Goal: Information Seeking & Learning: Learn about a topic

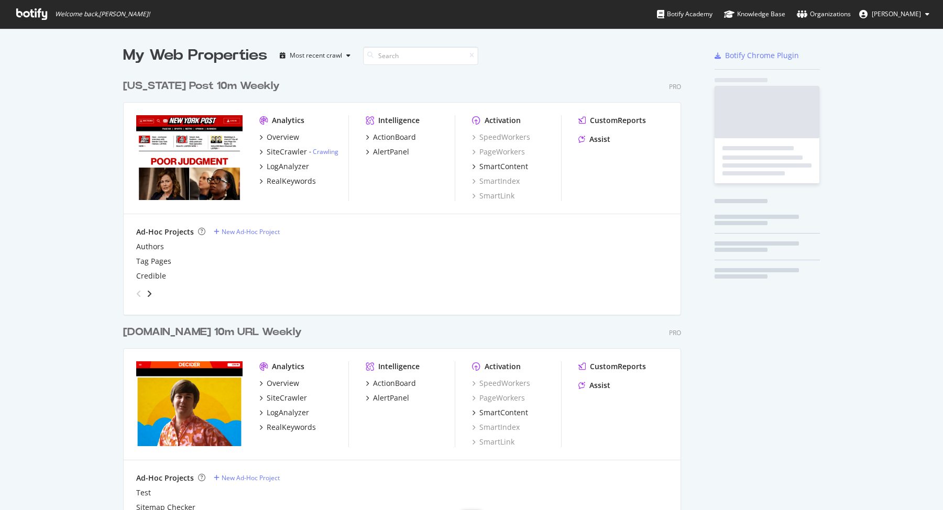
scroll to position [1245, 556]
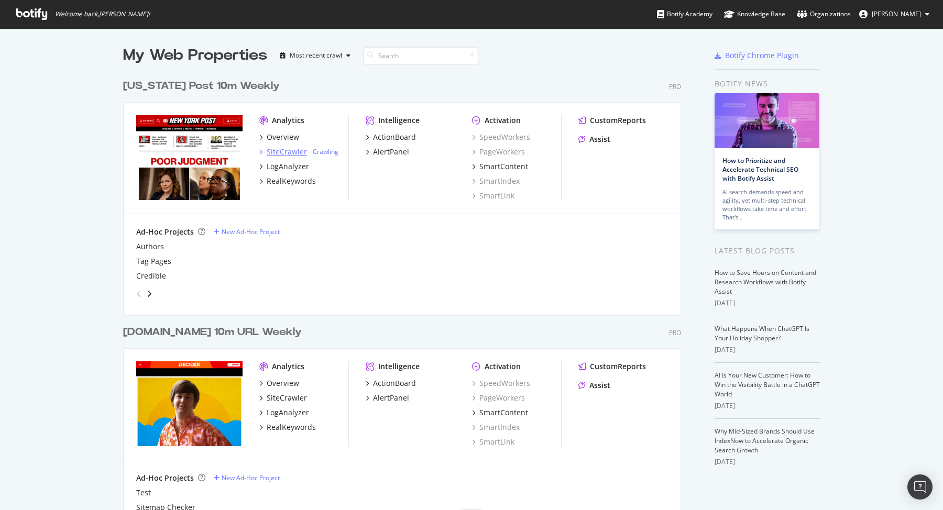
click at [283, 148] on div "SiteCrawler" at bounding box center [287, 152] width 40 height 10
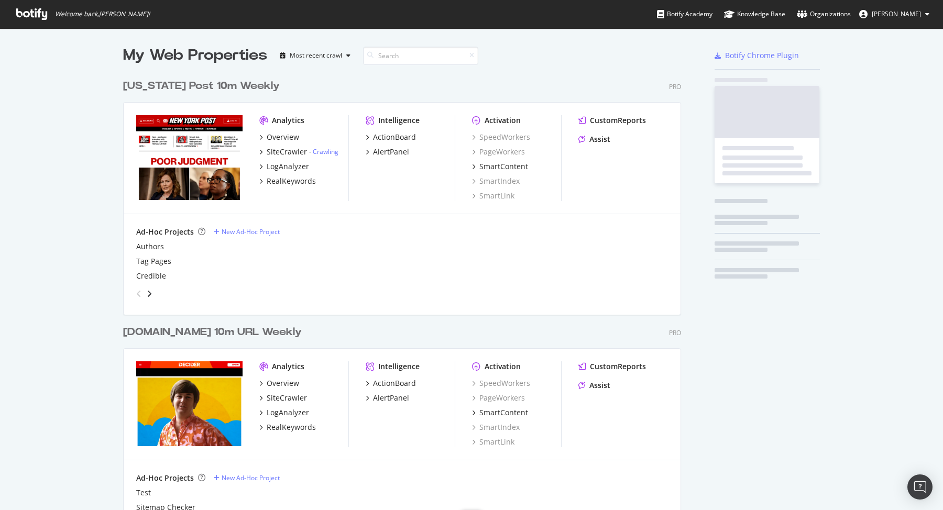
scroll to position [500, 923]
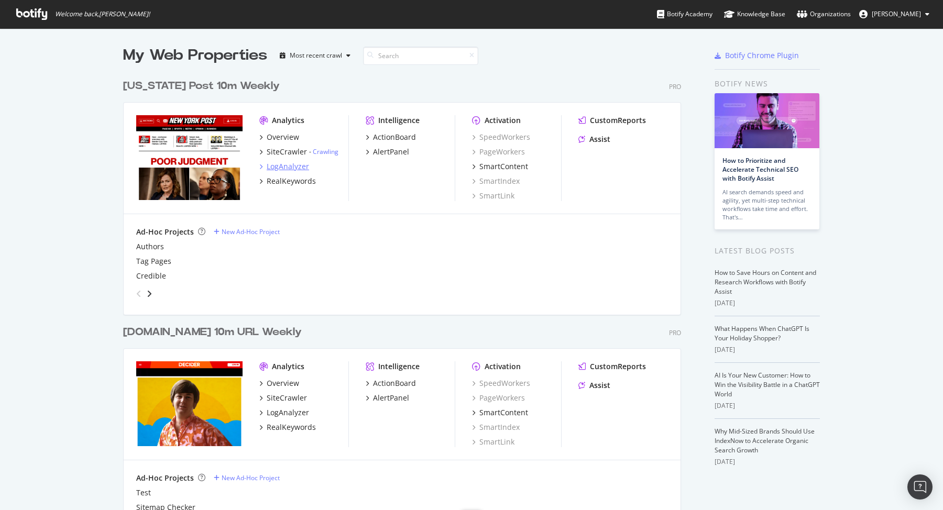
click at [284, 166] on div "LogAnalyzer" at bounding box center [288, 166] width 42 height 10
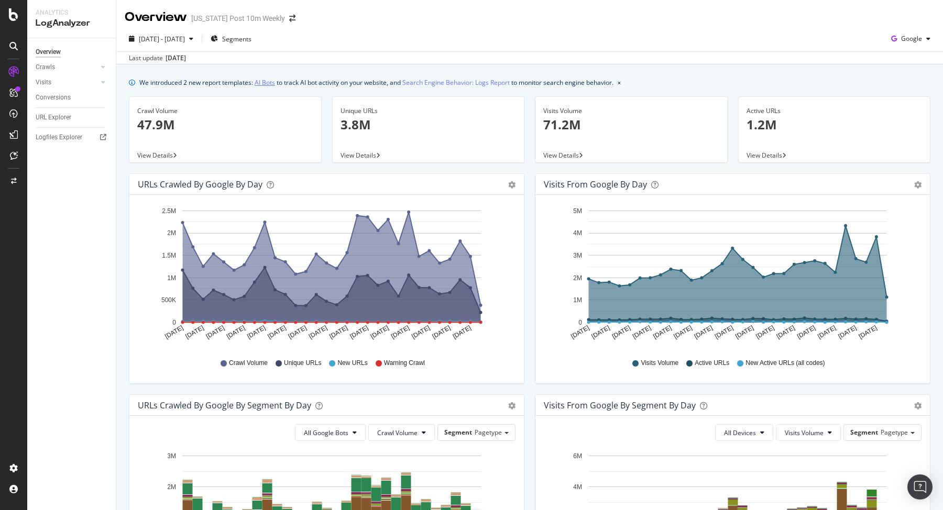
click at [269, 82] on link "AI Bots" at bounding box center [265, 82] width 20 height 11
